Goal: Task Accomplishment & Management: Manage account settings

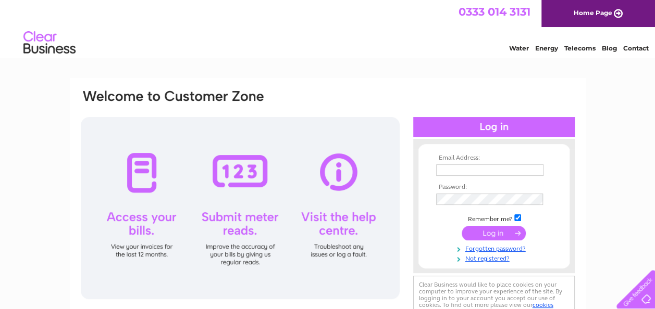
click at [464, 169] on input "text" at bounding box center [489, 170] width 107 height 11
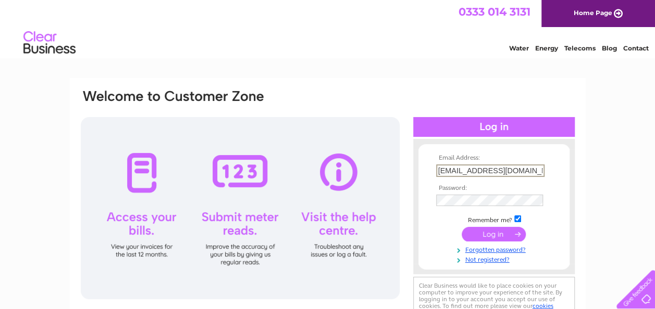
type input "[EMAIL_ADDRESS][DOMAIN_NAME]"
click at [506, 233] on input "submit" at bounding box center [494, 235] width 64 height 15
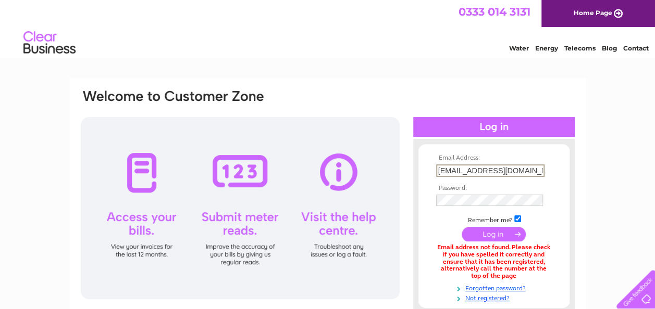
drag, startPoint x: 539, startPoint y: 168, endPoint x: 434, endPoint y: 169, distance: 104.7
click at [434, 169] on td "[EMAIL_ADDRESS][DOMAIN_NAME]" at bounding box center [493, 171] width 121 height 18
click at [471, 199] on tbody "Email Address: skyandharry@icloud,com Password: Remember me?" at bounding box center [493, 229] width 121 height 148
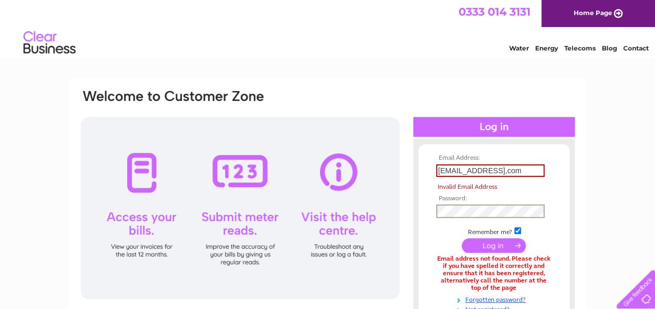
click at [504, 245] on input "submit" at bounding box center [494, 246] width 64 height 15
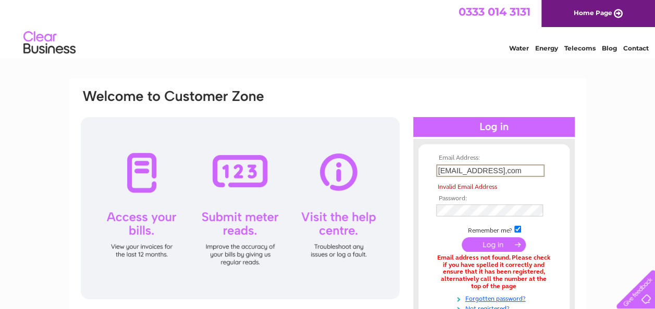
click at [523, 170] on input "skyandharry@icloud,com" at bounding box center [490, 171] width 108 height 13
type input "s"
